Goal: Task Accomplishment & Management: Use online tool/utility

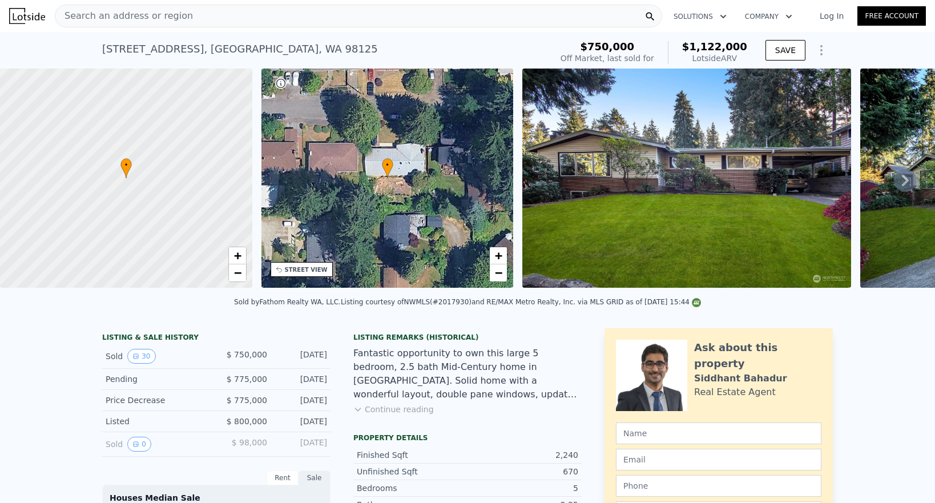
click at [820, 47] on icon "Show Options" at bounding box center [821, 50] width 14 height 14
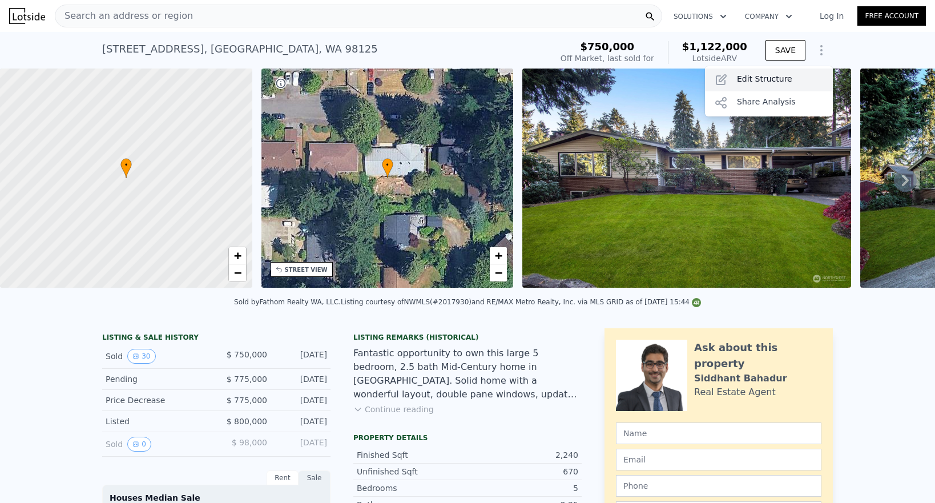
click at [775, 74] on div "Edit Structure" at bounding box center [769, 79] width 128 height 23
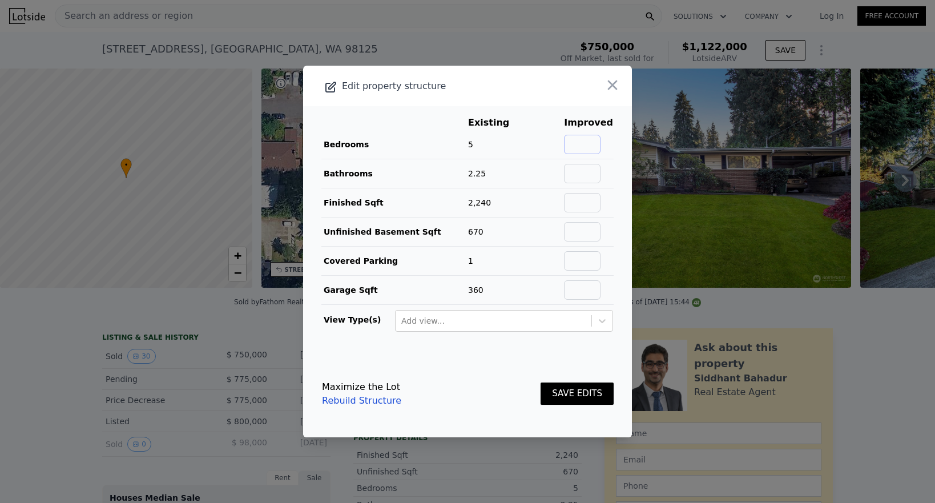
click at [597, 146] on input "text" at bounding box center [582, 144] width 37 height 19
type input "7"
click at [589, 167] on input "text" at bounding box center [582, 173] width 37 height 19
type input "4.25"
click at [582, 204] on input "text" at bounding box center [582, 202] width 37 height 19
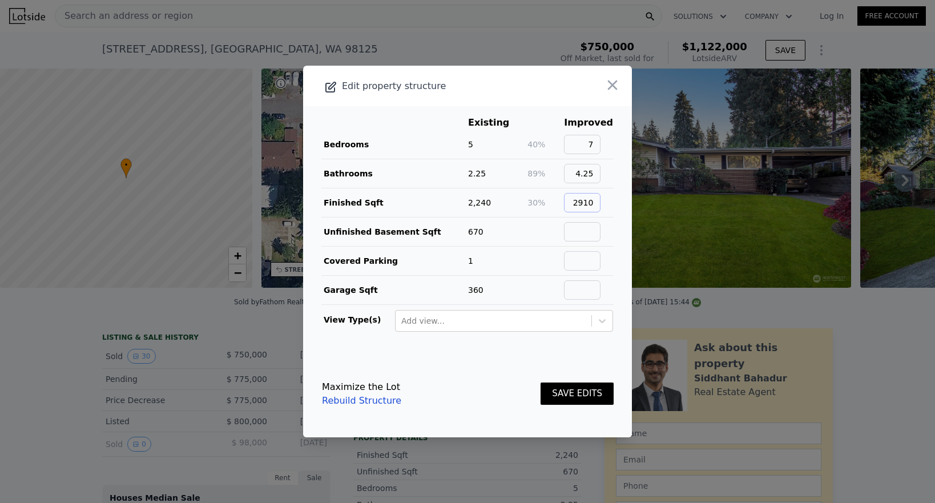
type input "2910"
click at [595, 236] on input "text" at bounding box center [582, 231] width 37 height 19
type input "0"
type input "1"
click at [594, 264] on input "text" at bounding box center [582, 260] width 37 height 19
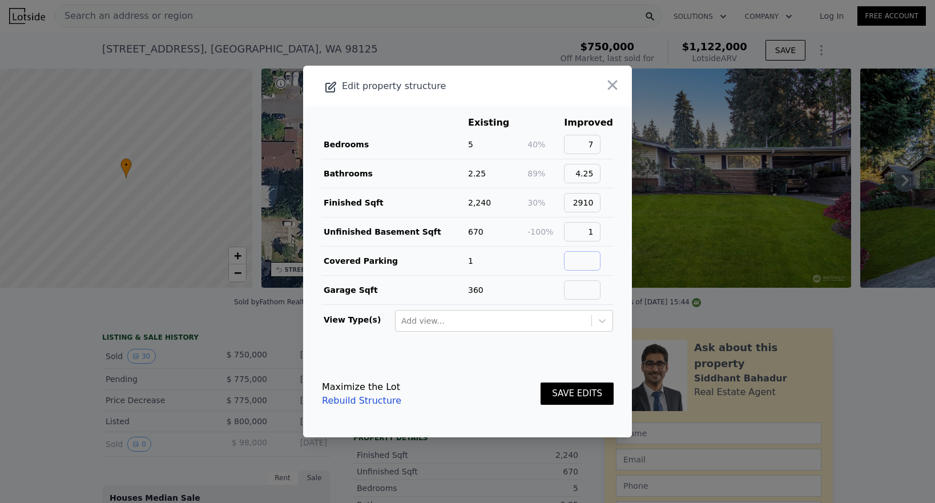
click at [590, 256] on input "text" at bounding box center [582, 260] width 37 height 19
type input "1"
click at [588, 290] on input "text" at bounding box center [582, 289] width 37 height 19
type input "1"
click at [592, 397] on button "SAVE EDITS" at bounding box center [576, 393] width 73 height 22
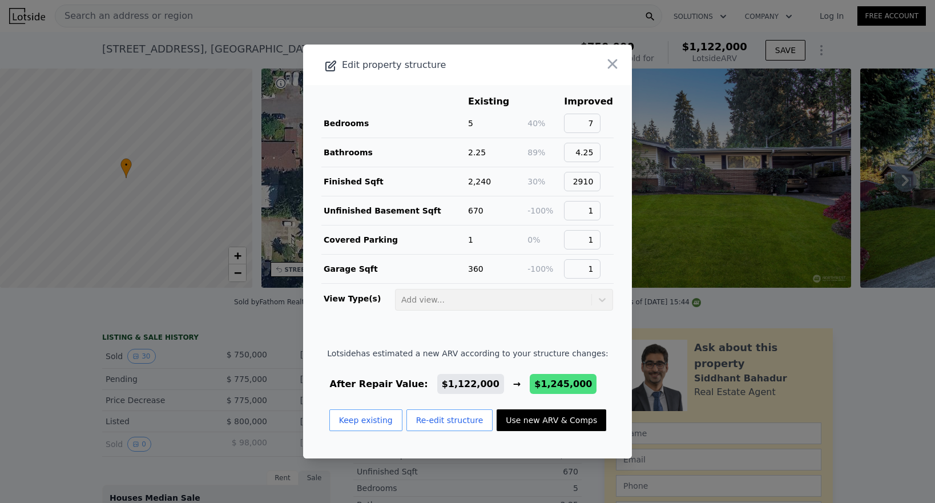
click at [549, 413] on button "Use new ARV & Comps" at bounding box center [551, 420] width 110 height 22
type input "2180"
type input "5827"
type input "11008"
checkbox input "false"
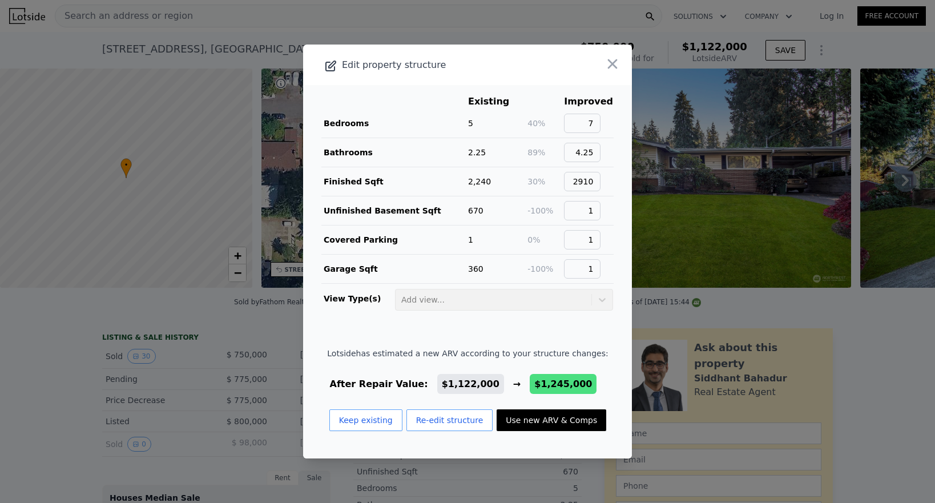
checkbox input "true"
type input "$ 1,245,000"
type input "$ 343,700"
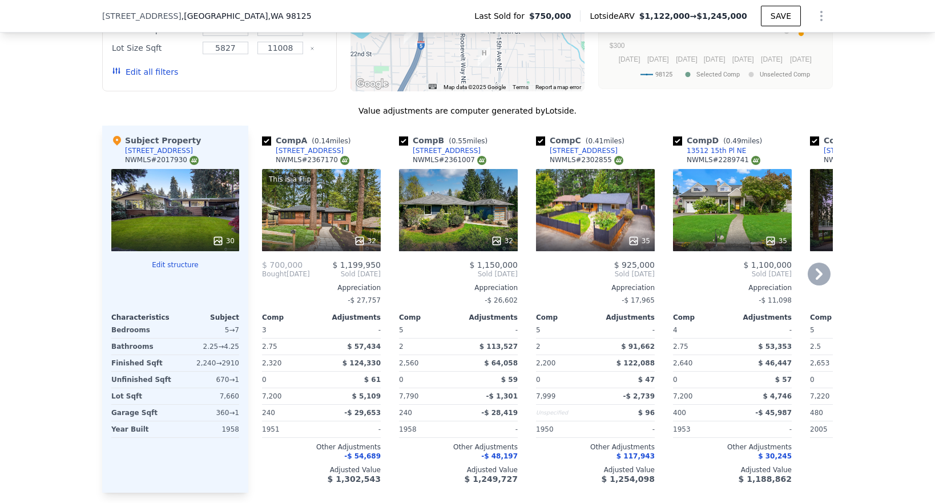
scroll to position [1289, 0]
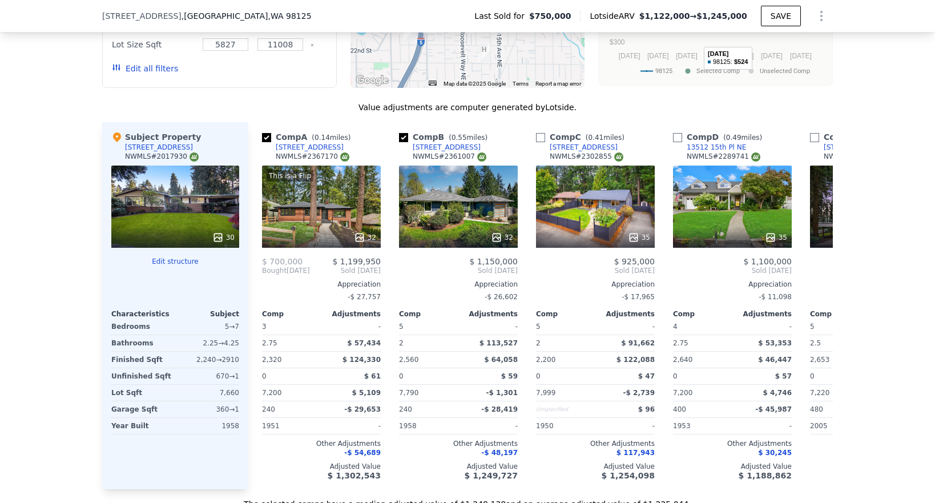
type input "1630"
type input "6328"
type input "10630"
checkbox input "false"
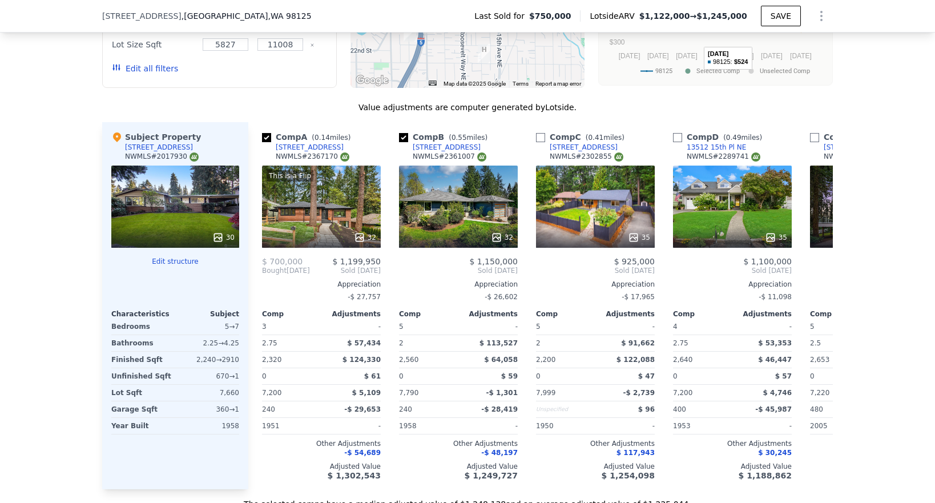
checkbox input "false"
type input "$ 1,122,000"
type input "$ 229,736"
checkbox input "true"
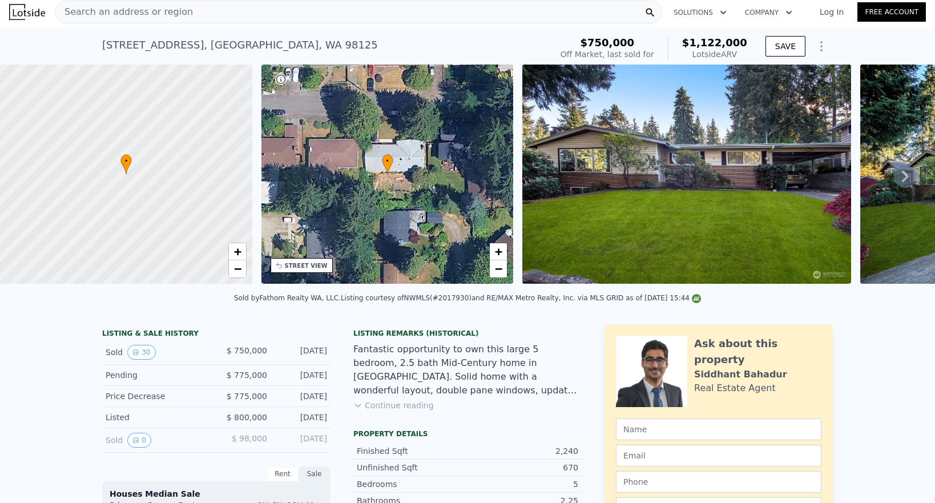
scroll to position [0, 0]
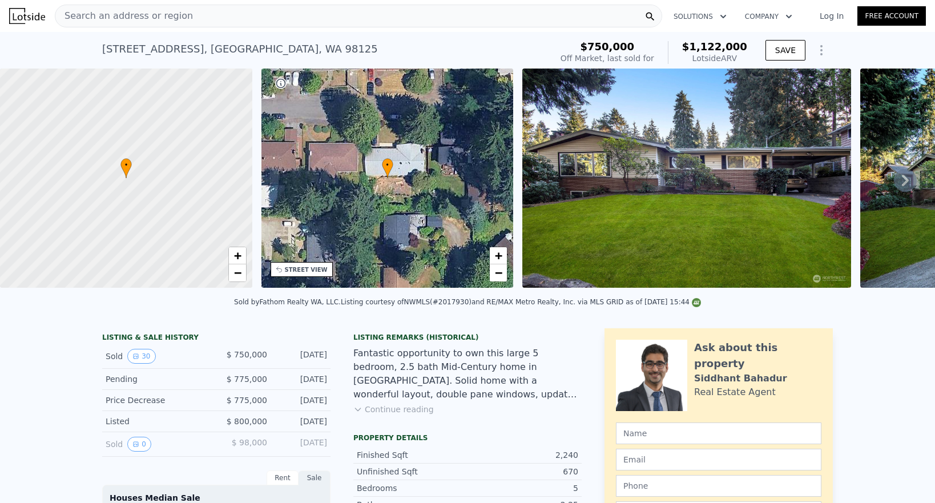
click at [822, 51] on icon "Show Options" at bounding box center [821, 50] width 14 height 14
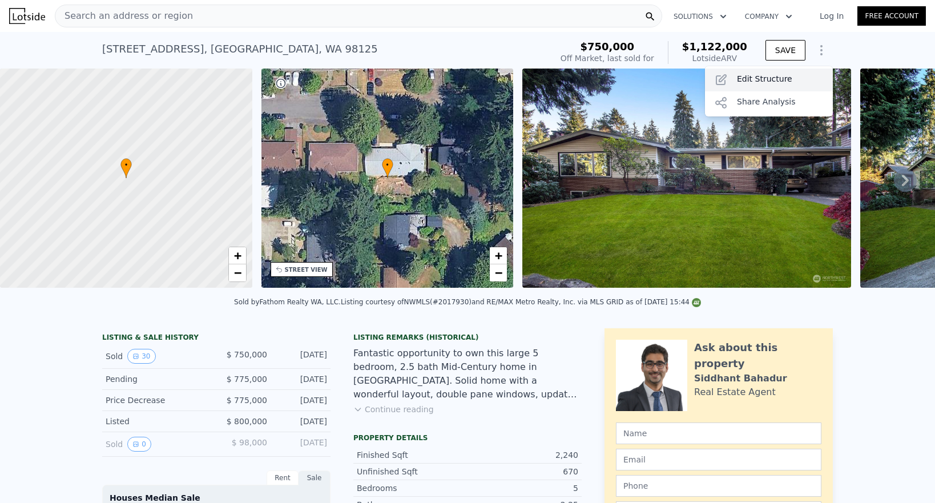
click at [768, 78] on div "Edit Structure" at bounding box center [769, 79] width 128 height 23
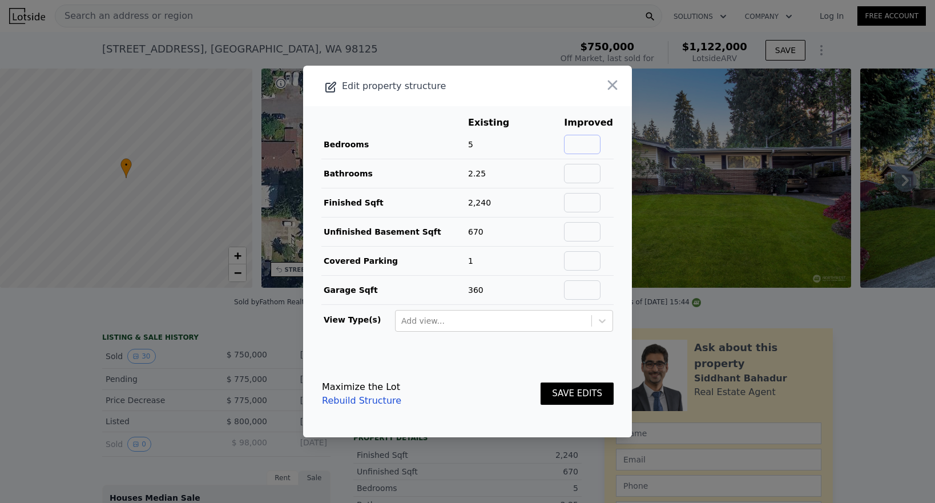
click at [575, 140] on input "text" at bounding box center [582, 144] width 37 height 19
type input "7"
click at [563, 173] on td at bounding box center [545, 173] width 37 height 29
click at [572, 173] on input "text" at bounding box center [582, 173] width 37 height 19
type input "4.25"
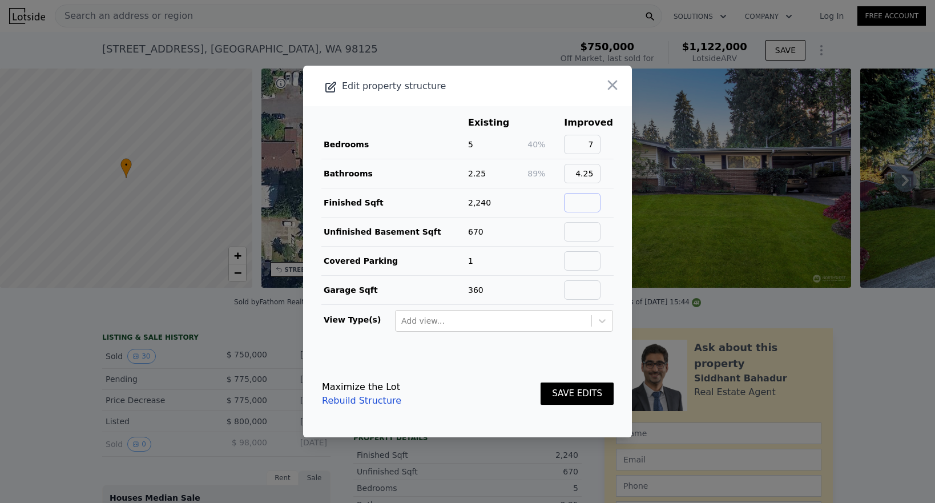
click at [590, 198] on input "text" at bounding box center [582, 202] width 37 height 19
type input "2910"
click at [587, 232] on input "text" at bounding box center [582, 231] width 37 height 19
type input "1"
click at [585, 261] on input "text" at bounding box center [582, 260] width 37 height 19
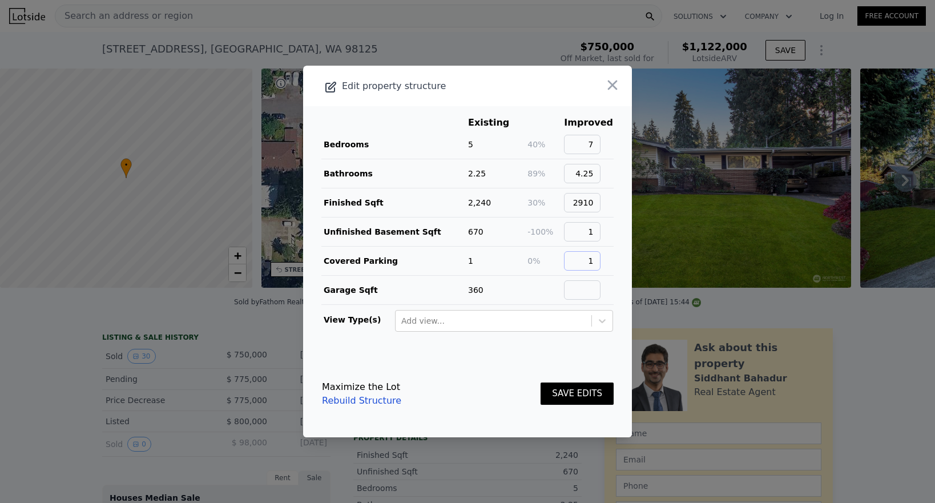
type input "1"
click at [589, 285] on input "text" at bounding box center [582, 289] width 37 height 19
type input "1"
click at [578, 383] on button "SAVE EDITS" at bounding box center [576, 393] width 73 height 22
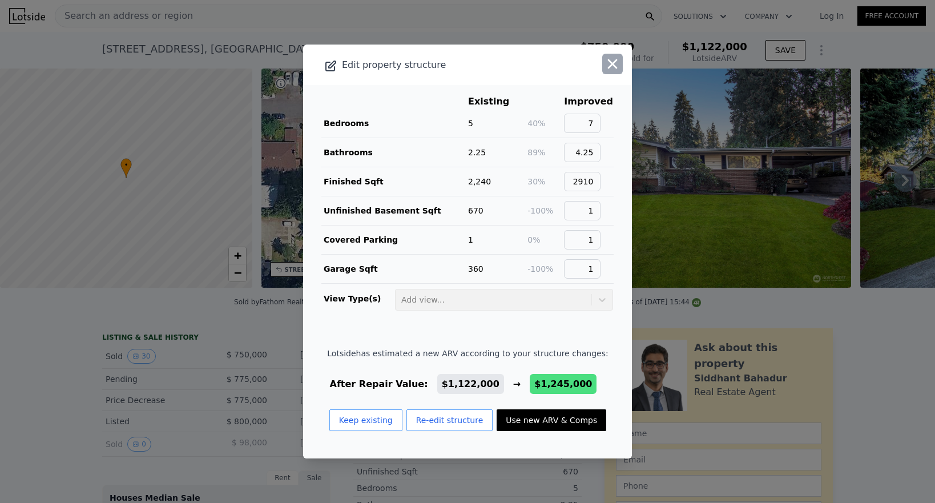
click at [613, 67] on icon "button" at bounding box center [612, 64] width 16 height 16
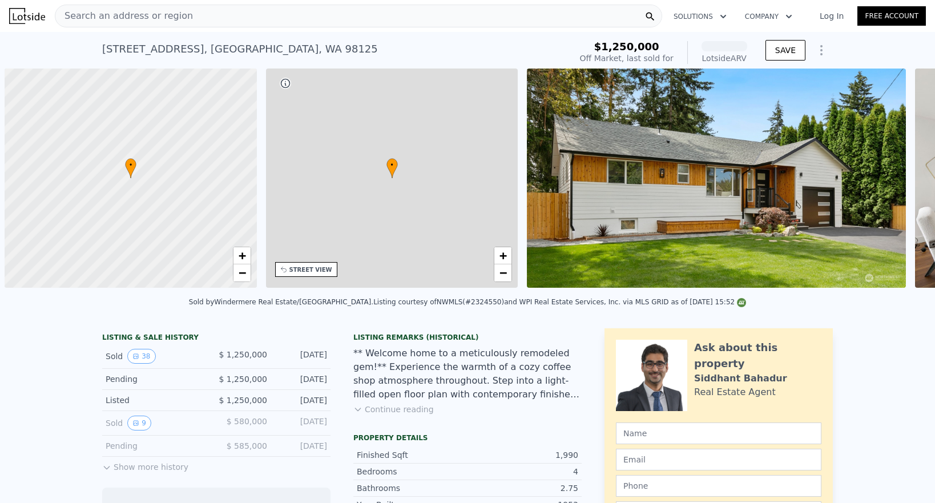
scroll to position [0, 5]
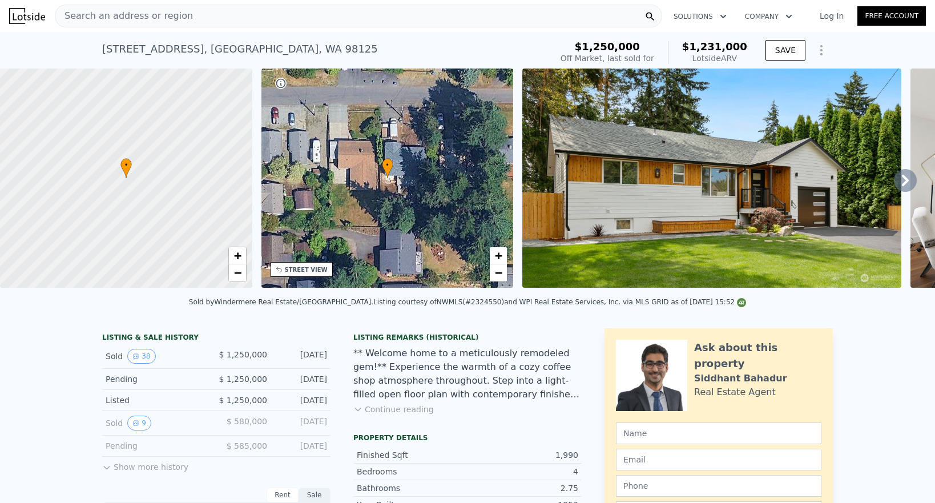
click at [900, 178] on icon at bounding box center [904, 180] width 23 height 23
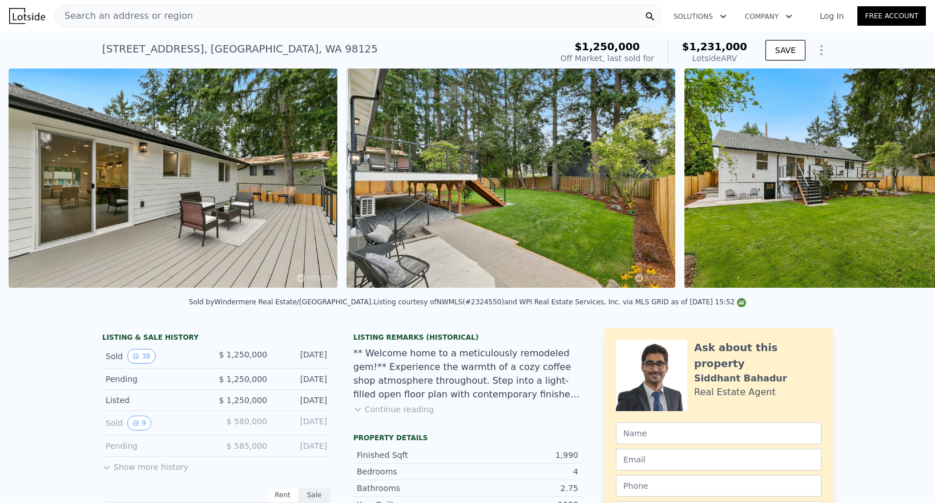
scroll to position [0, 10076]
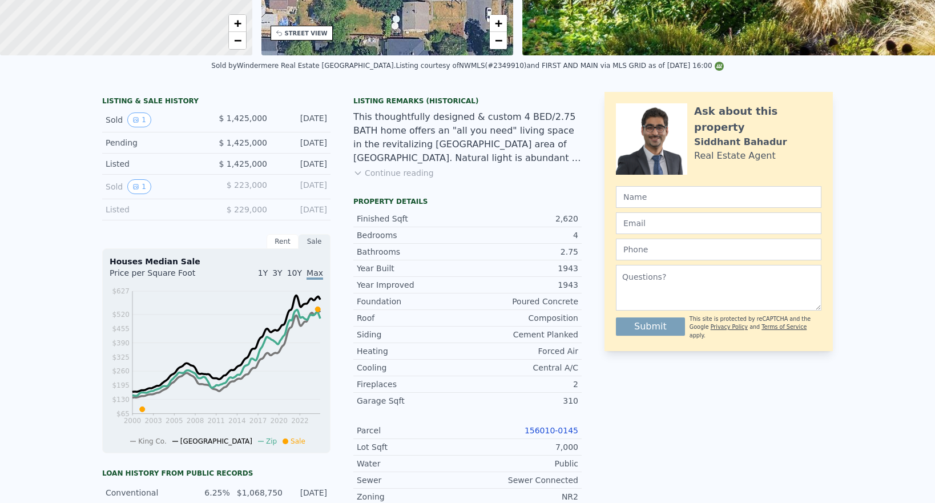
scroll to position [4, 0]
